Goal: Information Seeking & Learning: Understand process/instructions

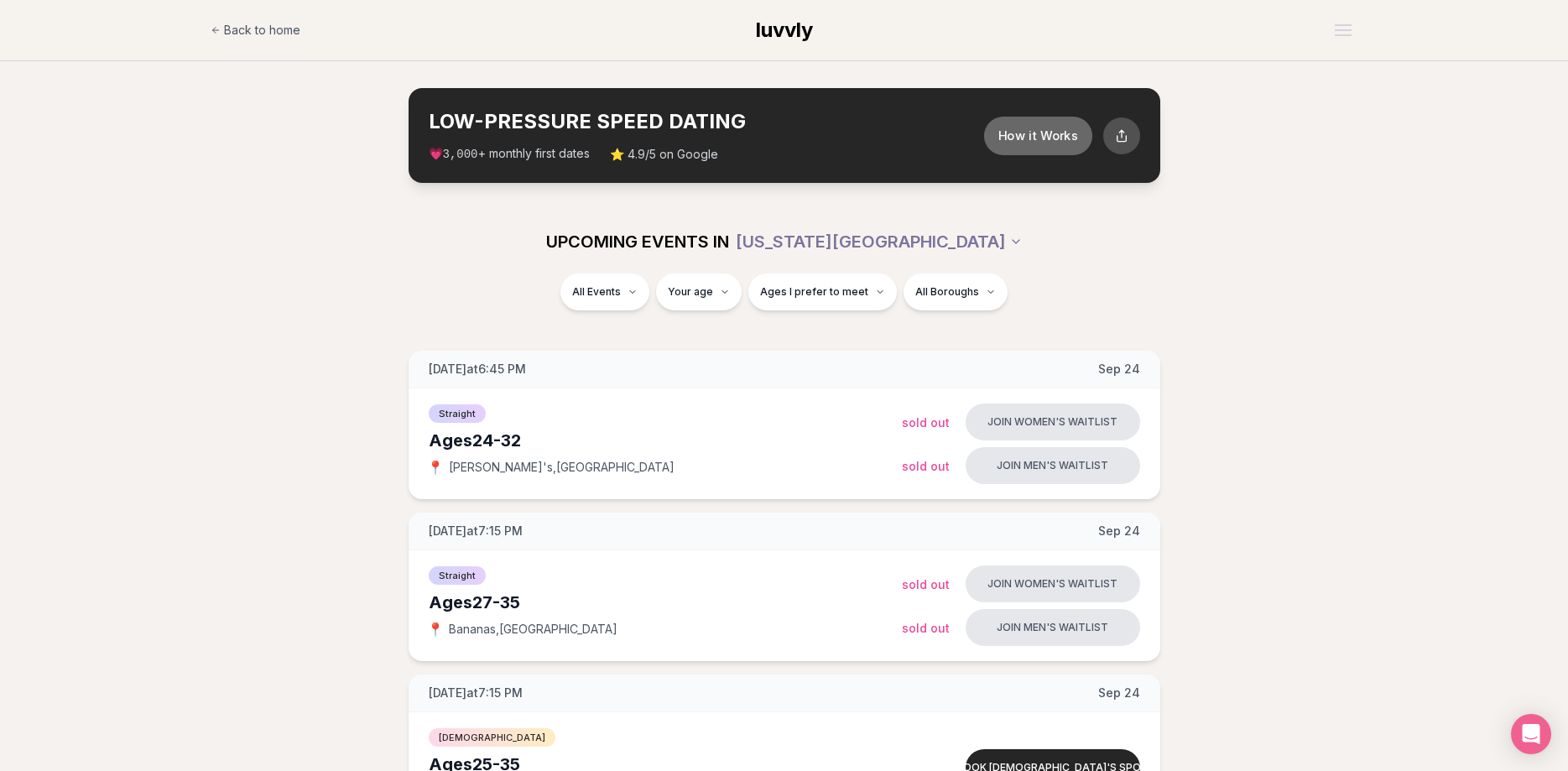
click at [1037, 134] on button "How it Works" at bounding box center [1037, 134] width 108 height 39
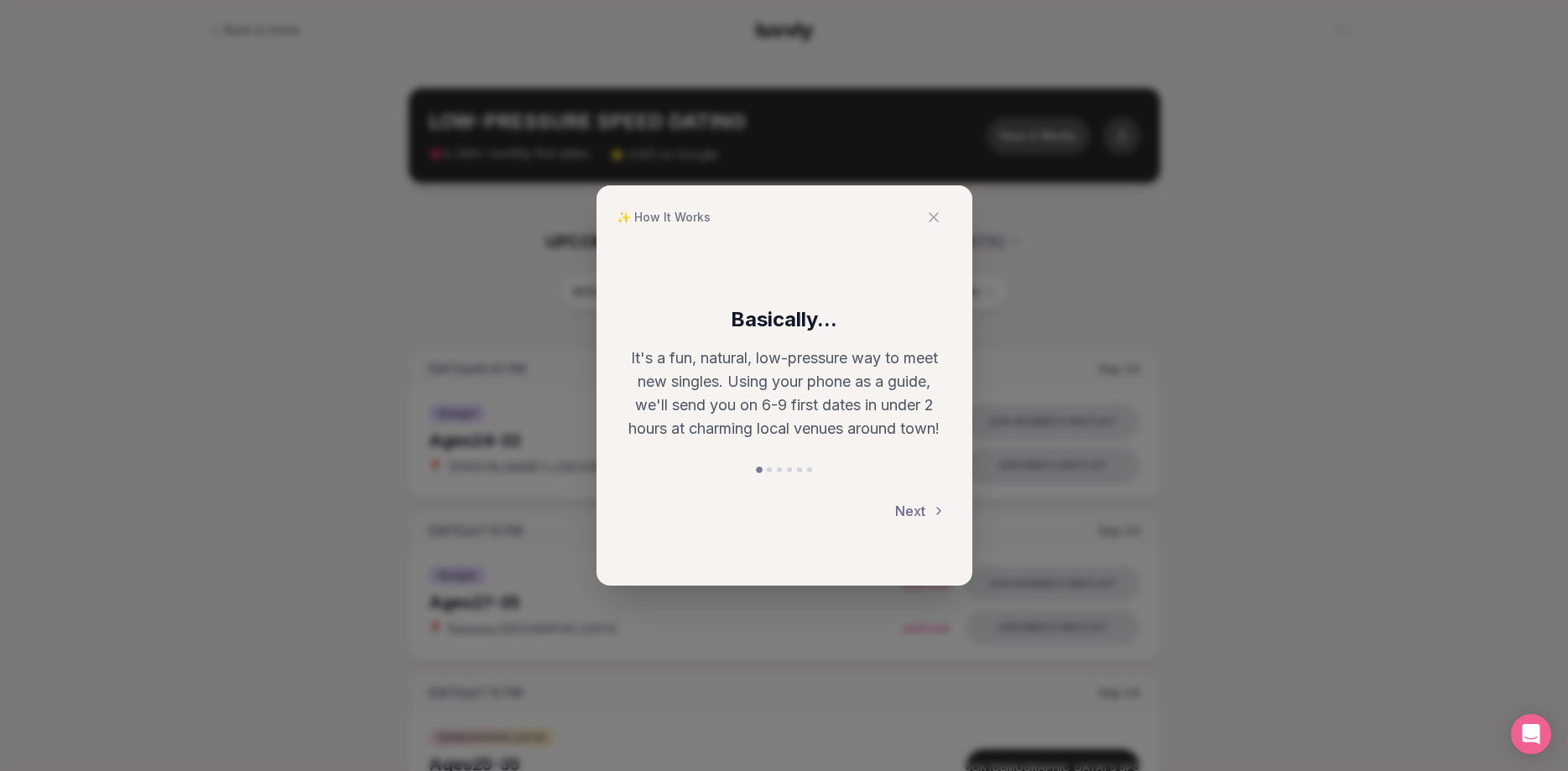
click at [936, 520] on button "Next" at bounding box center [920, 511] width 50 height 37
click at [936, 520] on div "Arrive & Check In Your remote wingman will text you a check-in link, tap in wit…" at bounding box center [784, 418] width 376 height 335
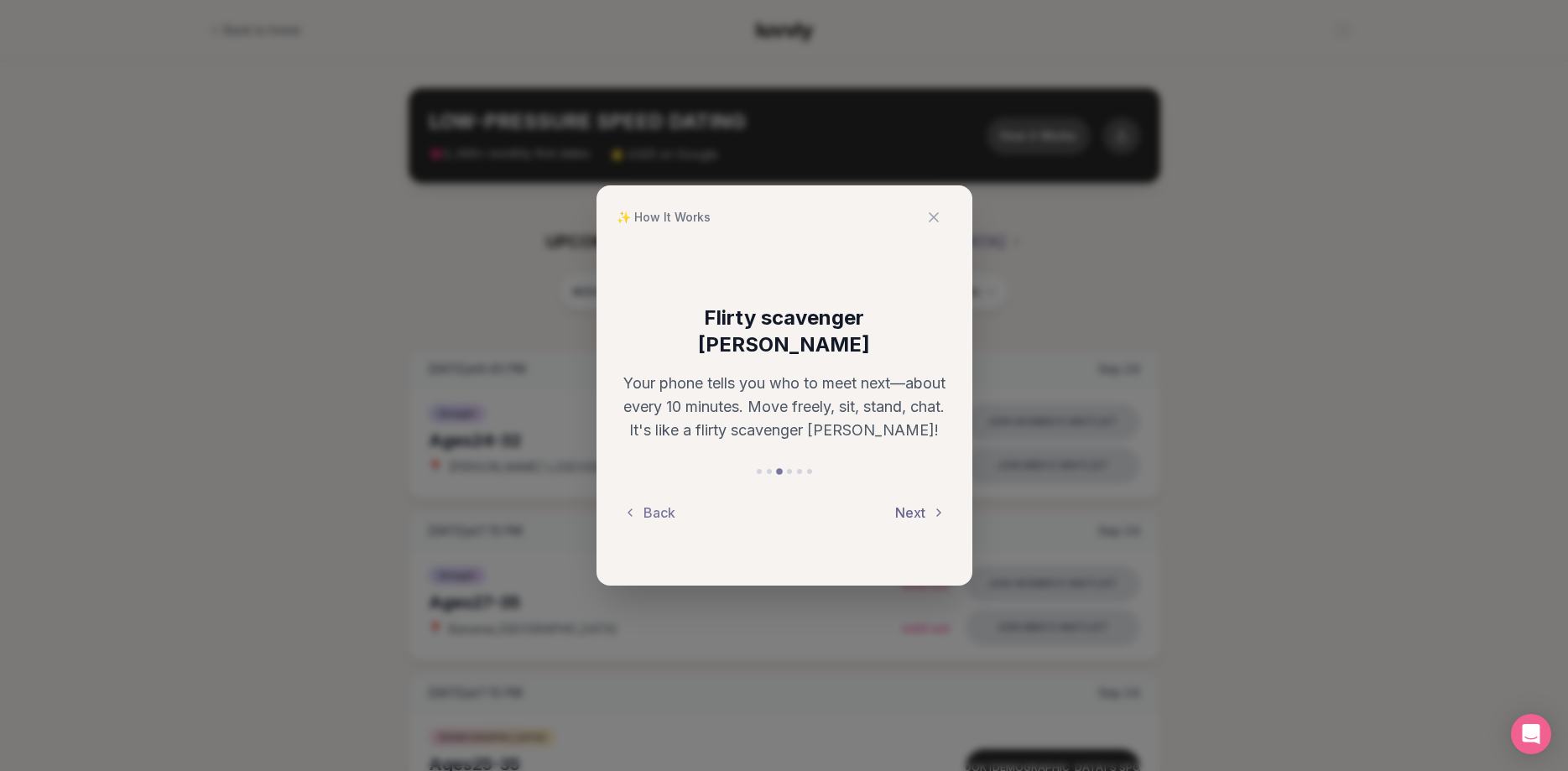
click at [918, 500] on button "Next" at bounding box center [920, 512] width 50 height 37
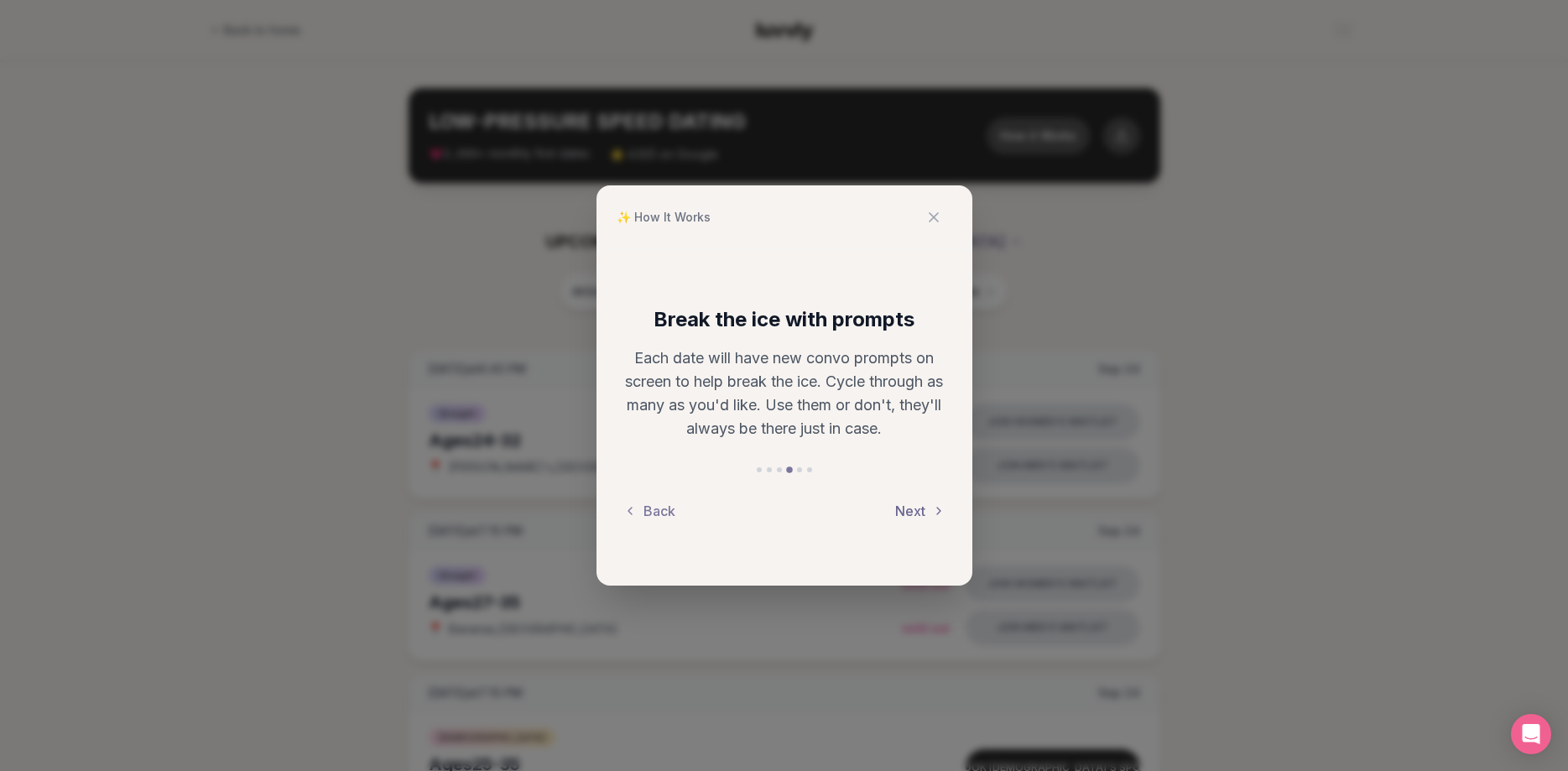
click at [918, 500] on button "Next" at bounding box center [920, 511] width 50 height 37
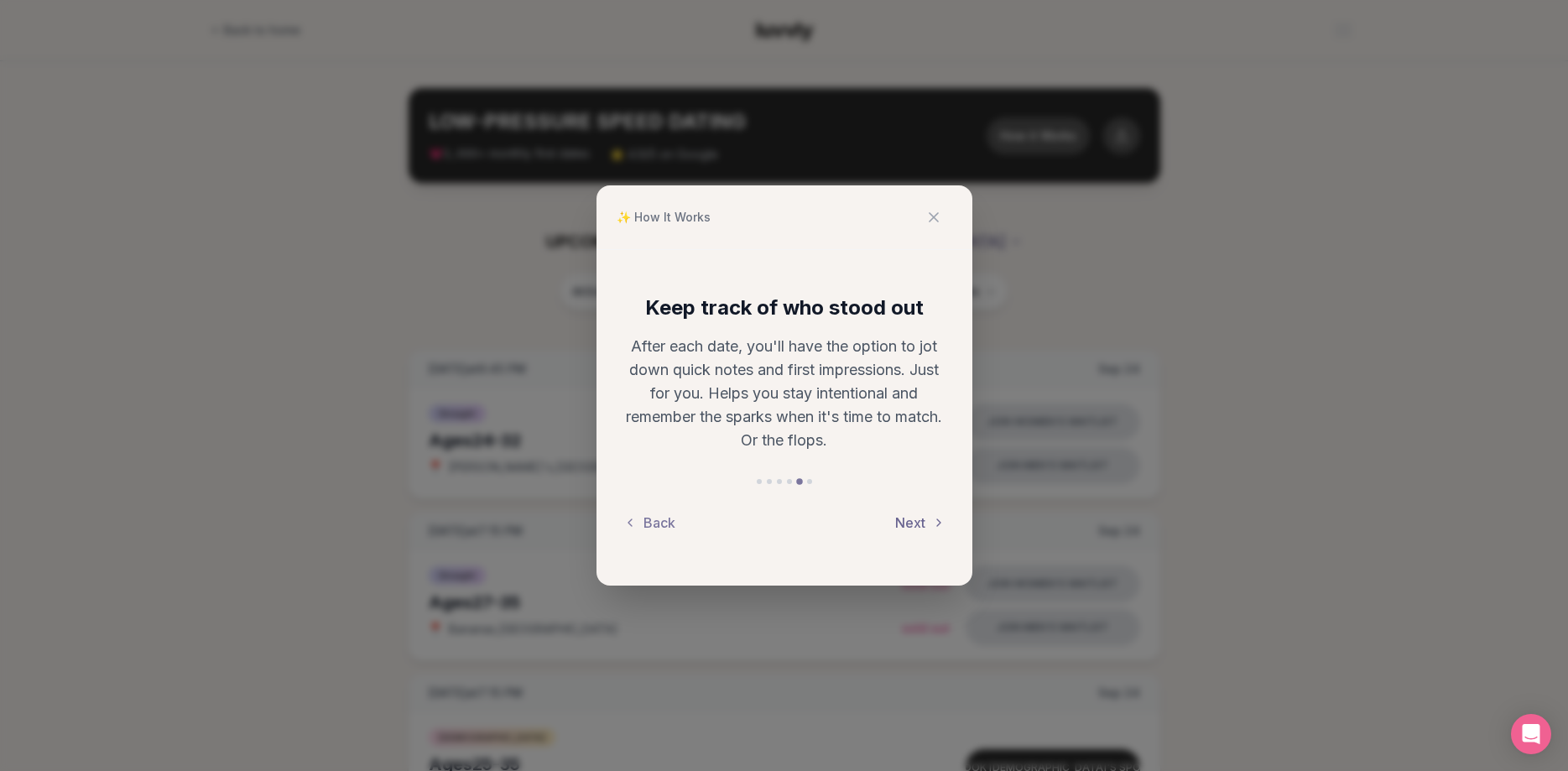
click at [918, 524] on button "Next" at bounding box center [920, 522] width 50 height 37
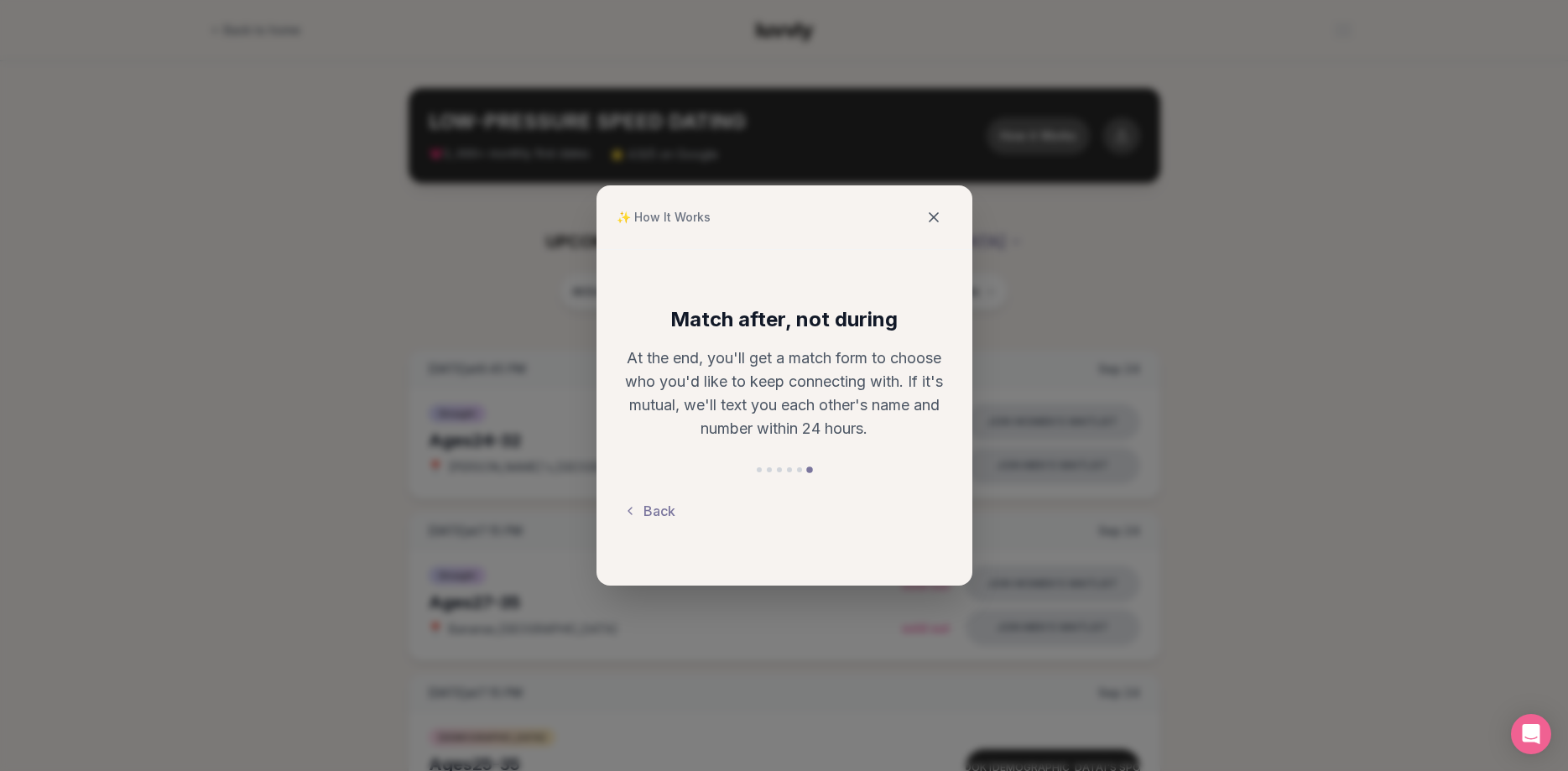
click at [939, 217] on icon at bounding box center [934, 217] width 17 height 17
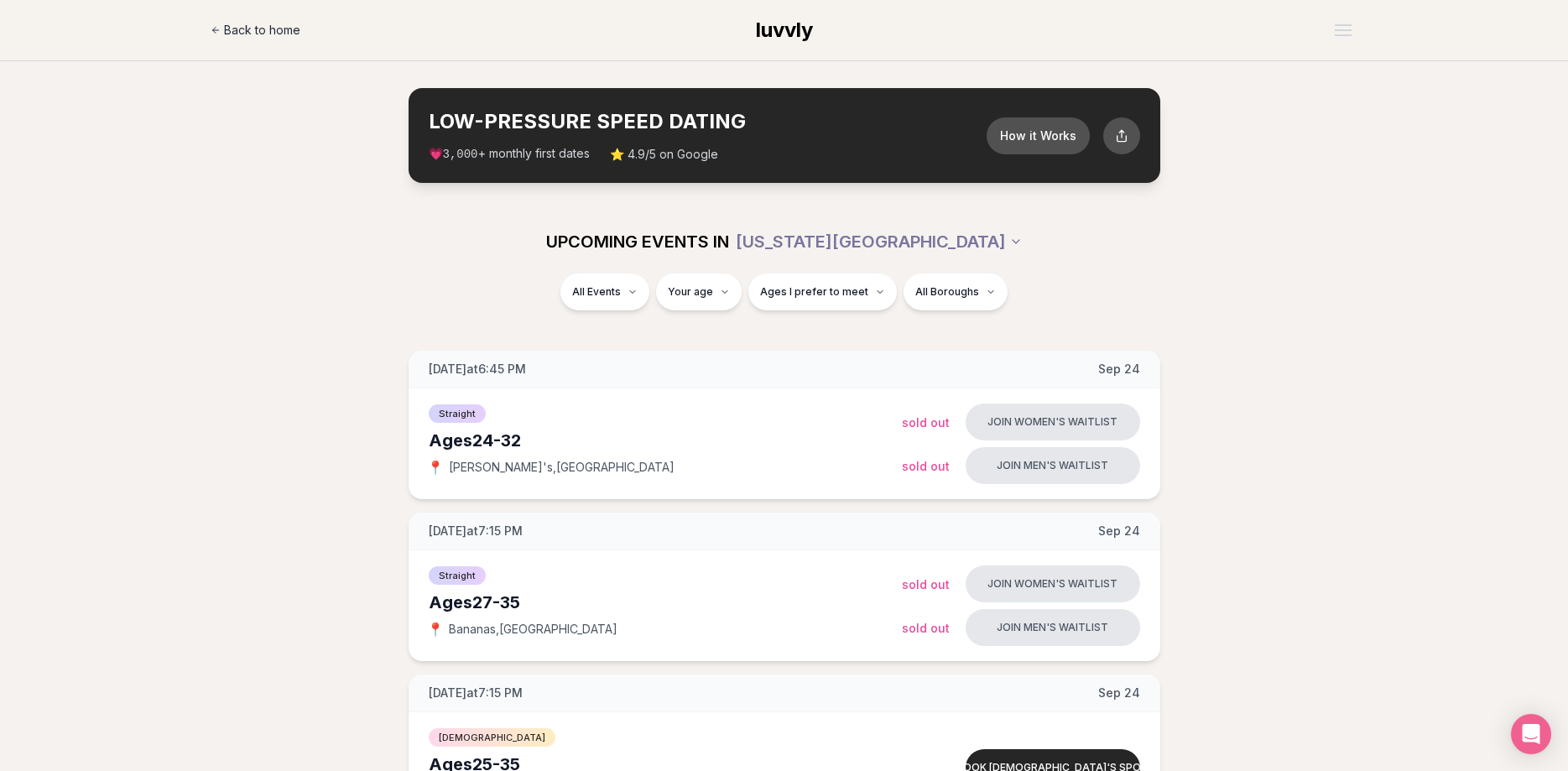
click at [231, 18] on link "Back to home" at bounding box center [255, 29] width 90 height 33
